Goal: Navigation & Orientation: Find specific page/section

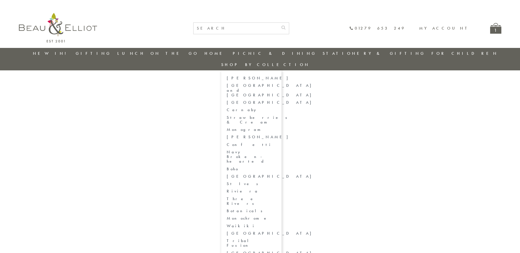
click at [276, 108] on link "Carnaby" at bounding box center [251, 110] width 49 height 5
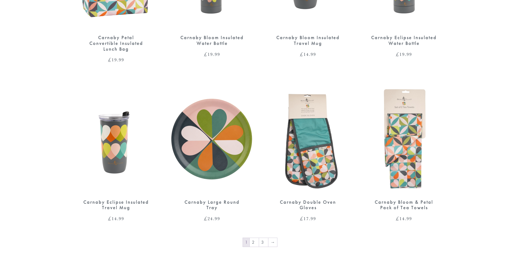
scroll to position [767, 0]
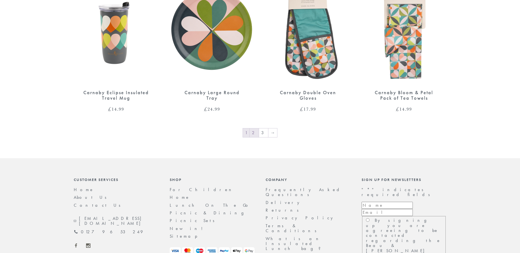
click at [254, 128] on link "2" at bounding box center [254, 132] width 9 height 9
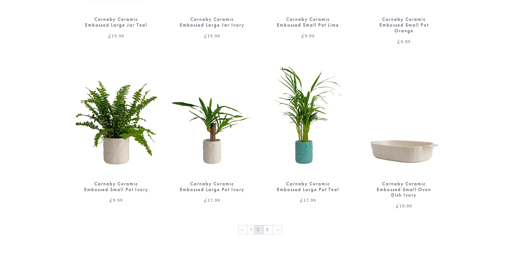
scroll to position [740, 0]
